Goal: Information Seeking & Learning: Find specific fact

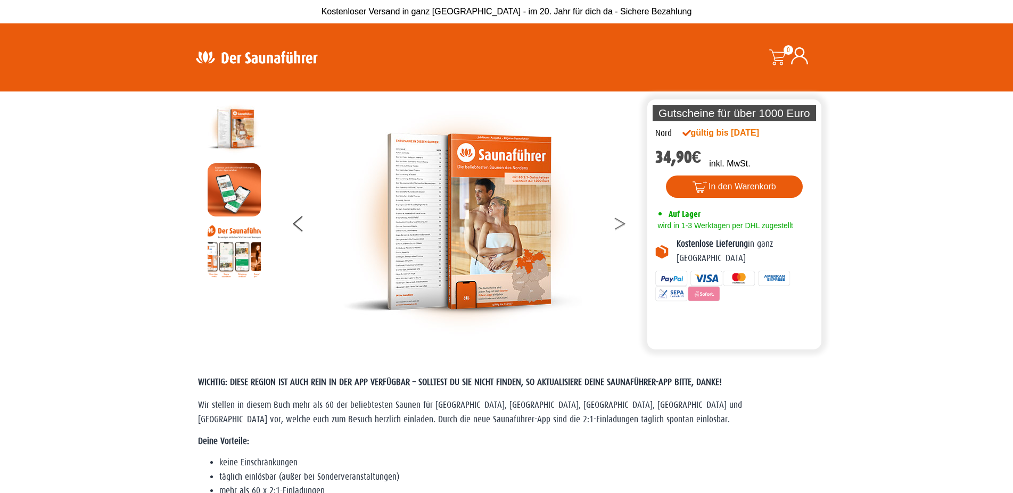
click at [616, 221] on button at bounding box center [626, 225] width 27 height 27
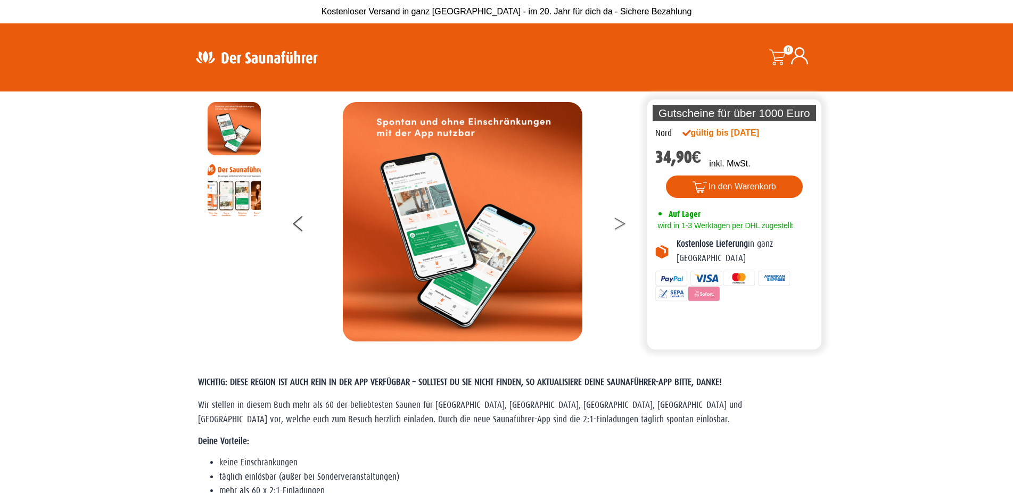
click at [616, 221] on button at bounding box center [626, 225] width 27 height 27
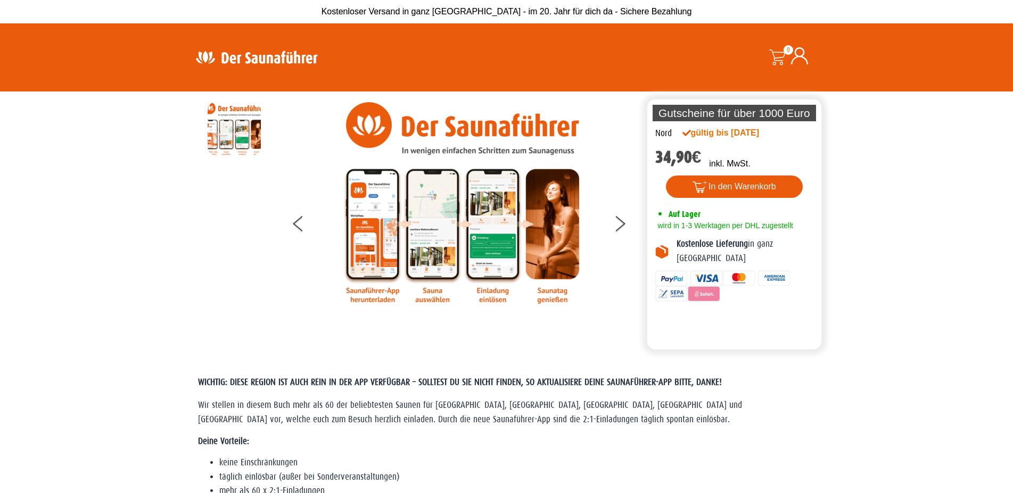
click at [408, 246] on img at bounding box center [463, 203] width 240 height 202
click at [618, 222] on button at bounding box center [626, 225] width 27 height 27
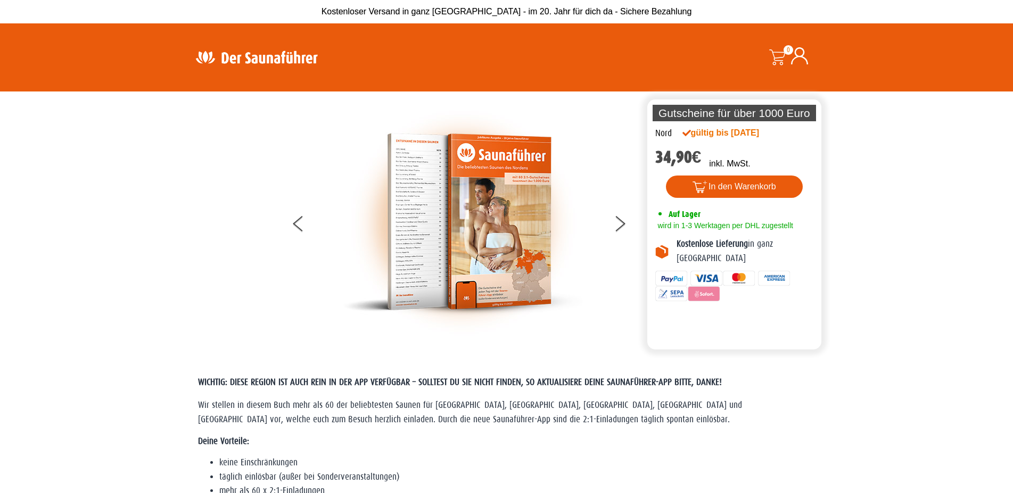
click at [460, 232] on img at bounding box center [463, 222] width 240 height 240
click at [619, 224] on button at bounding box center [626, 225] width 27 height 27
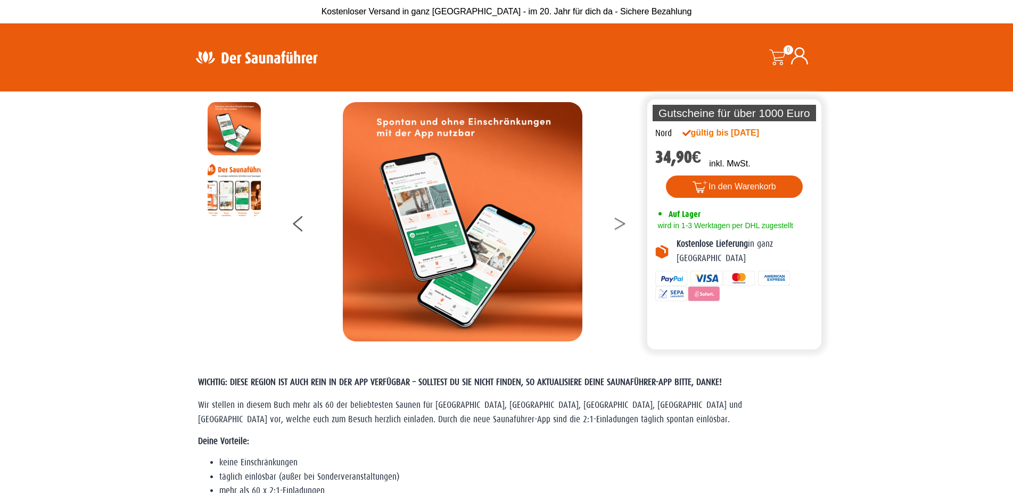
click at [619, 224] on button at bounding box center [626, 225] width 27 height 27
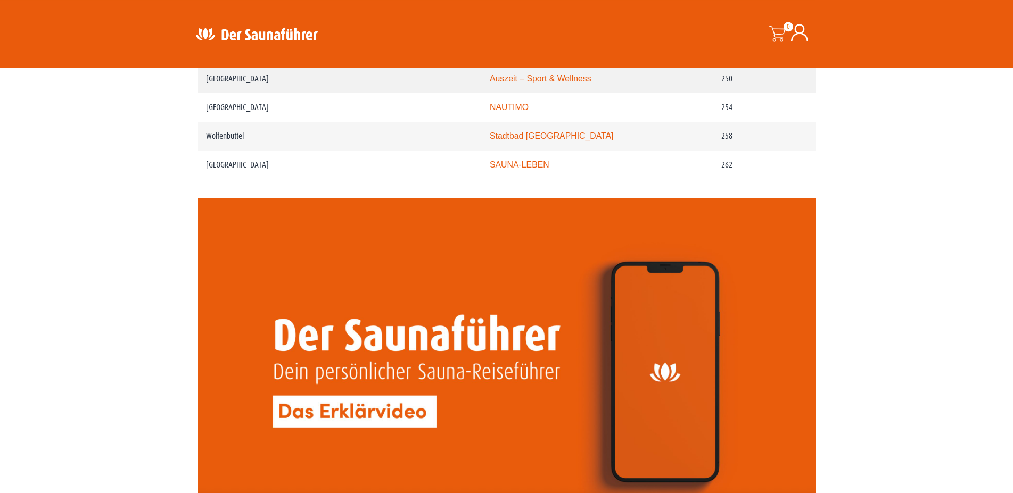
scroll to position [2280, 0]
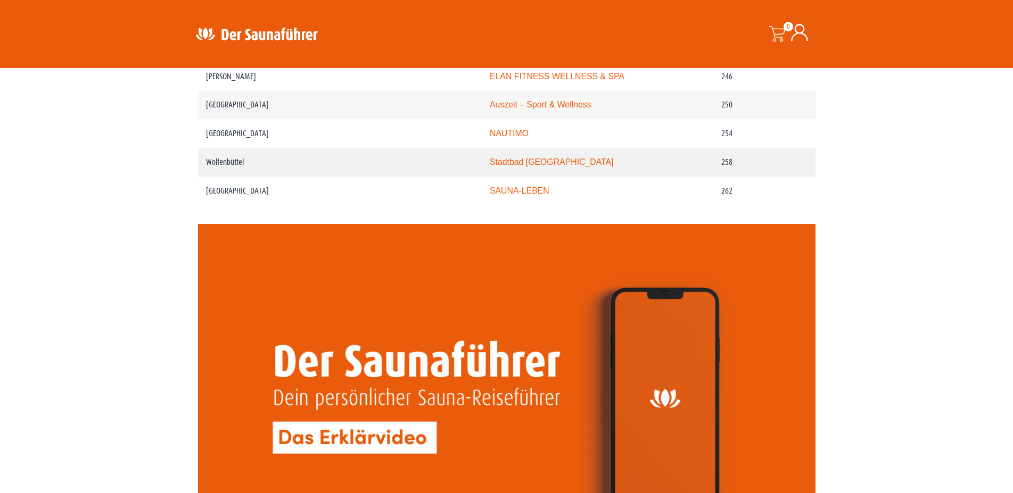
click at [540, 167] on link "Stadtbad Okeraue" at bounding box center [552, 162] width 124 height 9
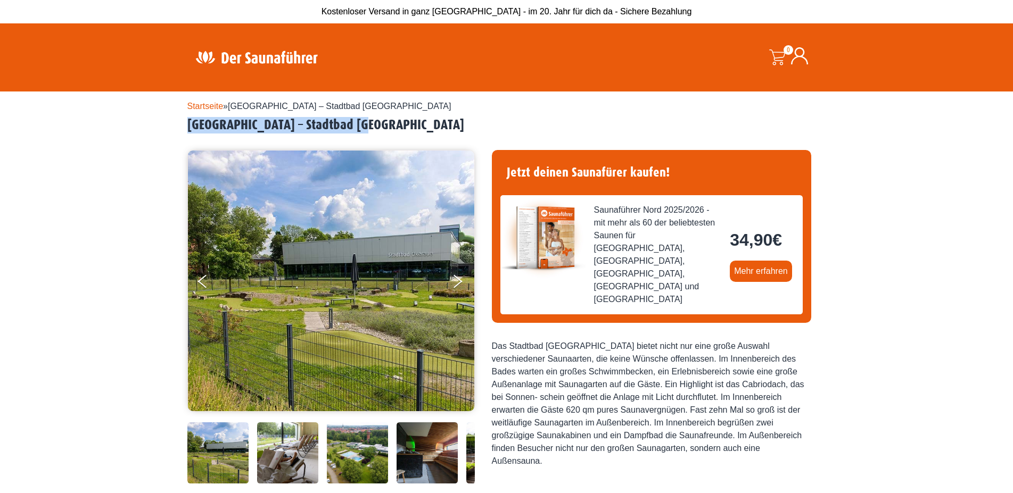
drag, startPoint x: 375, startPoint y: 122, endPoint x: 178, endPoint y: 133, distance: 197.2
click at [178, 133] on div "Startseite » [GEOGRAPHIC_DATA] – Stadtbad [GEOGRAPHIC_DATA] [GEOGRAPHIC_DATA] –…" at bounding box center [506, 441] width 1013 height 698
copy h2 "[GEOGRAPHIC_DATA] – Stadtbad [GEOGRAPHIC_DATA]"
